Goal: Task Accomplishment & Management: Use online tool/utility

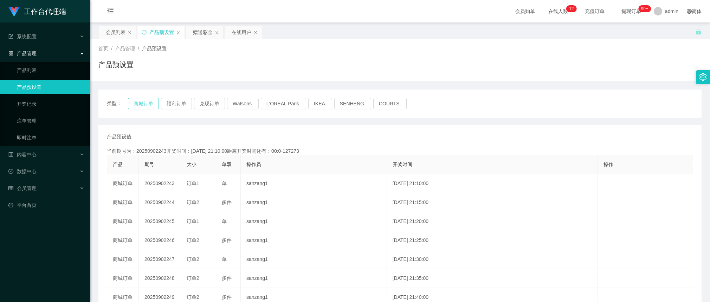
click at [144, 100] on button "商城订单" at bounding box center [143, 103] width 31 height 11
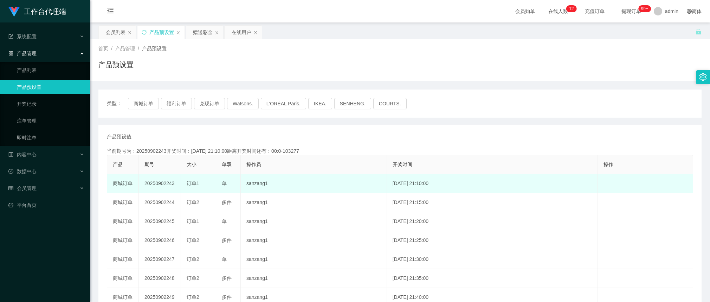
click at [166, 183] on td "20250902243" at bounding box center [160, 183] width 42 height 19
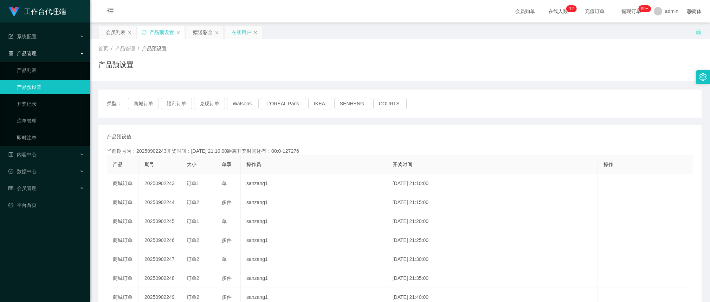
copy td "20250902243"
drag, startPoint x: 519, startPoint y: 134, endPoint x: 257, endPoint y: 56, distance: 272.9
click at [516, 133] on div "产品预设值 添加期号" at bounding box center [400, 136] width 587 height 7
click at [145, 99] on button "商城订单" at bounding box center [143, 103] width 31 height 11
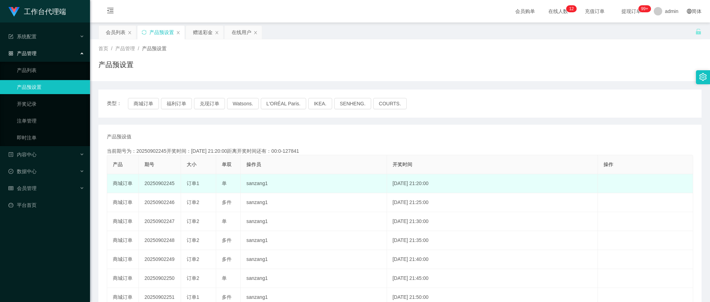
click at [160, 185] on td "20250902245" at bounding box center [160, 183] width 42 height 19
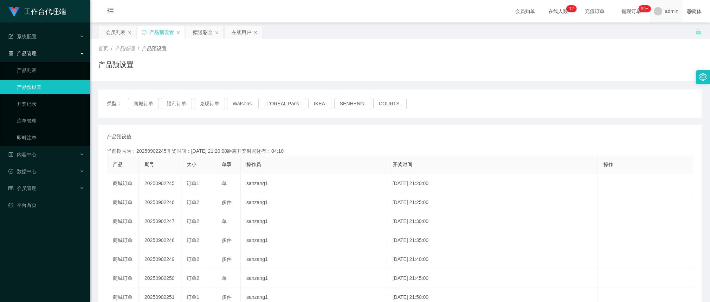
copy td "20250902245"
click at [199, 34] on div "赠送彩金" at bounding box center [203, 32] width 20 height 13
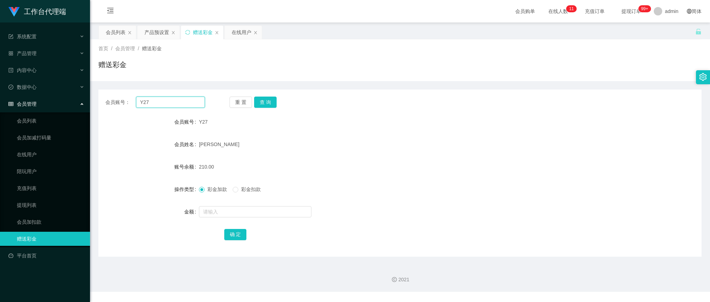
click at [187, 106] on input "Y27" at bounding box center [170, 102] width 69 height 11
paste input "96308684"
click at [265, 101] on button "查 询" at bounding box center [265, 102] width 23 height 11
click at [266, 101] on button "查 询" at bounding box center [265, 102] width 23 height 11
click at [404, 198] on form "会员账号 96308684 会员姓名 [PERSON_NAME] 账号余额 100.00 操作类型 彩金加款 彩金扣款 金额 确 定" at bounding box center [400, 178] width 604 height 127
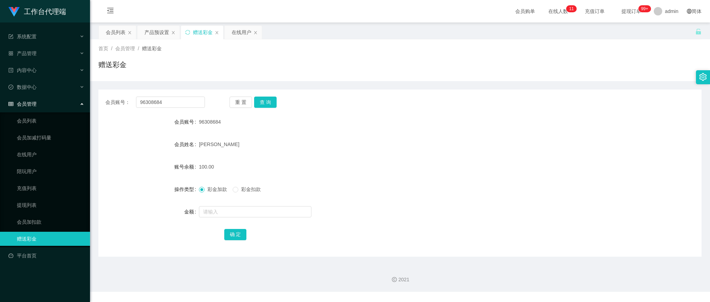
click at [273, 110] on div "会员账号： 96308684 重 置 查 询 会员账号 96308684 会员姓名 [PERSON_NAME] 账号余额 100.00 操作类型 彩金加款 彩…" at bounding box center [400, 173] width 604 height 167
click at [273, 109] on div "会员账号： 96308684 重 置 查 询 会员账号 96308684 会员姓名 [PERSON_NAME] 账号余额 100.00 操作类型 彩金加款 彩…" at bounding box center [400, 173] width 604 height 167
click at [272, 108] on div "会员账号： 96308684 重 置 查 询 会员账号 96308684 会员姓名 [PERSON_NAME] 账号余额 100.00 操作类型 彩金加款 彩…" at bounding box center [400, 173] width 604 height 167
click at [273, 108] on div "会员账号： 96308684 重 置 查 询 会员账号 96308684 会员姓名 [PERSON_NAME] 账号余额 100.00 操作类型 彩金加款 彩…" at bounding box center [400, 173] width 604 height 167
click at [268, 97] on button "查 询" at bounding box center [265, 102] width 23 height 11
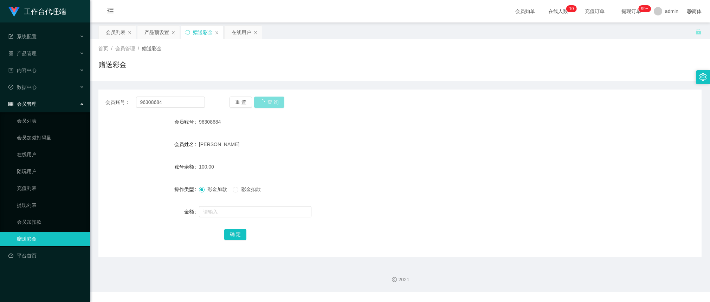
click at [268, 97] on button "查 询" at bounding box center [269, 102] width 30 height 11
click at [290, 132] on form "会员账号 96308684 会员姓名 [PERSON_NAME] 账号余额 100.00 操作类型 彩金加款 彩金扣款 金额 确 定" at bounding box center [400, 178] width 604 height 127
click at [272, 103] on button "查 询" at bounding box center [265, 102] width 23 height 11
drag, startPoint x: 337, startPoint y: 131, endPoint x: 333, endPoint y: 128, distance: 5.2
click at [335, 129] on form "会员账号 96308684 会员姓名 [PERSON_NAME] 账号余额 100.00 操作类型 彩金加款 彩金扣款 金额 确 定" at bounding box center [400, 178] width 604 height 127
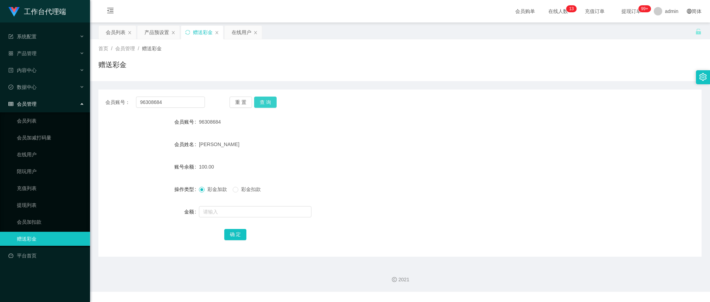
drag, startPoint x: 265, startPoint y: 99, endPoint x: 275, endPoint y: 94, distance: 10.9
click at [265, 99] on button "查 询" at bounding box center [265, 102] width 23 height 11
click at [588, 300] on div "工作台代理端 系统配置 系统配置列表 管理员列表 管理员分组 systemPays 产品管理 产品列表 产品预设置 开奖记录 注单管理 即时注单 内容中心 数…" at bounding box center [355, 151] width 710 height 302
click at [252, 133] on form "会员账号 96308684 会员姓名 [PERSON_NAME] 账号余额 70.00 操作类型 彩金加款 彩金扣款 金额 确 定" at bounding box center [400, 178] width 604 height 127
click at [190, 102] on input "96308684" at bounding box center [170, 102] width 69 height 11
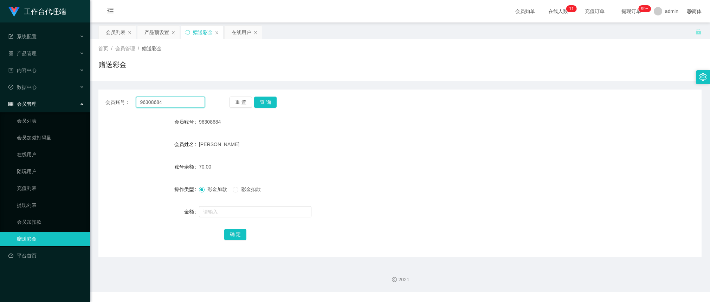
paste input "Lee98"
click at [271, 107] on button "查 询" at bounding box center [265, 102] width 23 height 11
click at [184, 97] on input "Lee98" at bounding box center [170, 102] width 69 height 11
paste input "96308684"
click at [262, 103] on button "查 询" at bounding box center [265, 102] width 23 height 11
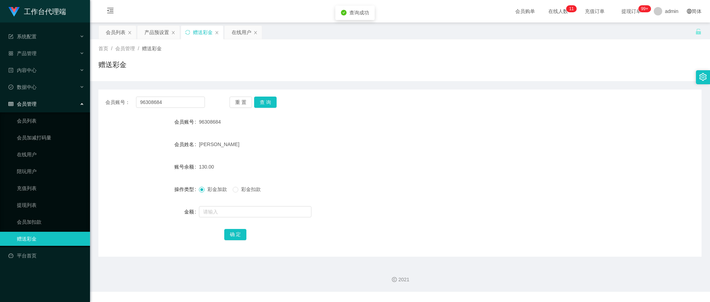
click at [206, 118] on div "96308684" at bounding box center [375, 122] width 352 height 14
drag, startPoint x: 178, startPoint y: 100, endPoint x: 221, endPoint y: 103, distance: 43.0
click at [178, 100] on input "96308684" at bounding box center [170, 102] width 69 height 11
paste input "Lee98"
type input "Lee98"
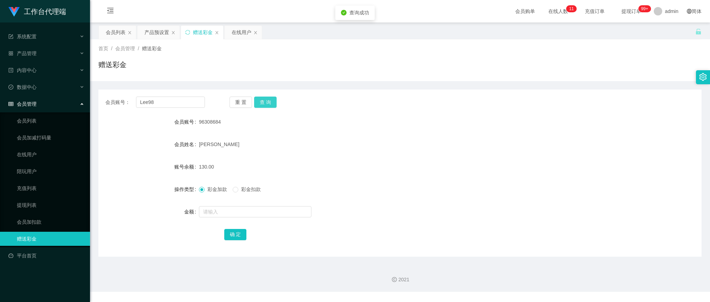
drag, startPoint x: 266, startPoint y: 103, endPoint x: 268, endPoint y: 110, distance: 7.3
click at [266, 103] on button "查 询" at bounding box center [265, 102] width 23 height 11
